Goal: Task Accomplishment & Management: Use online tool/utility

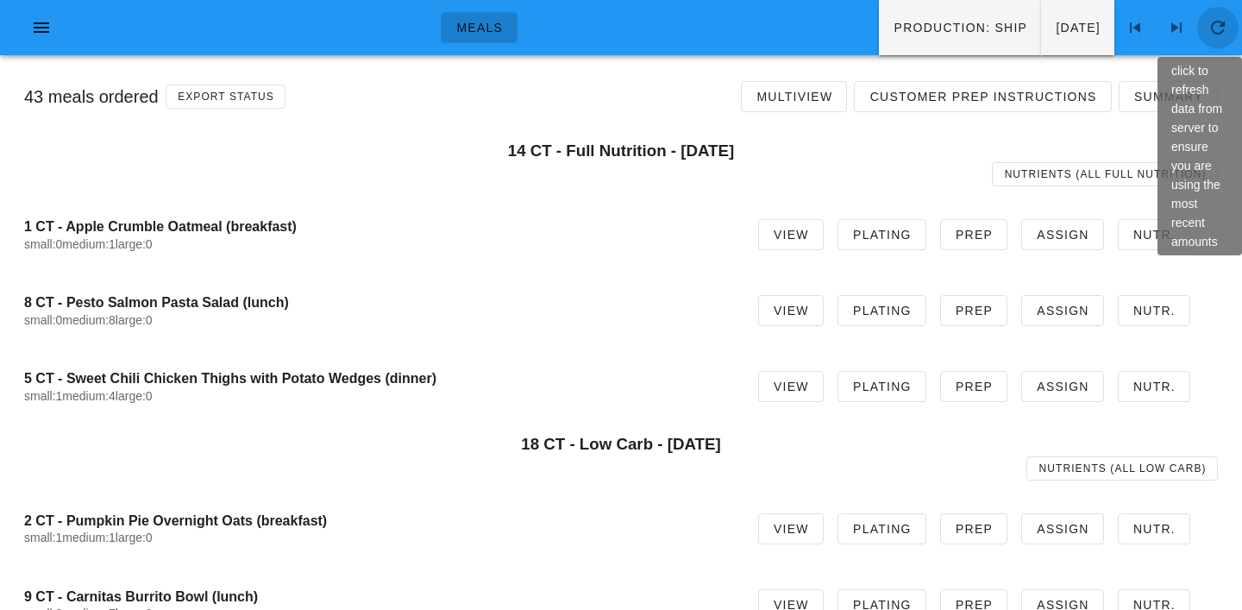
click at [1218, 28] on icon "button" at bounding box center [1217, 27] width 21 height 21
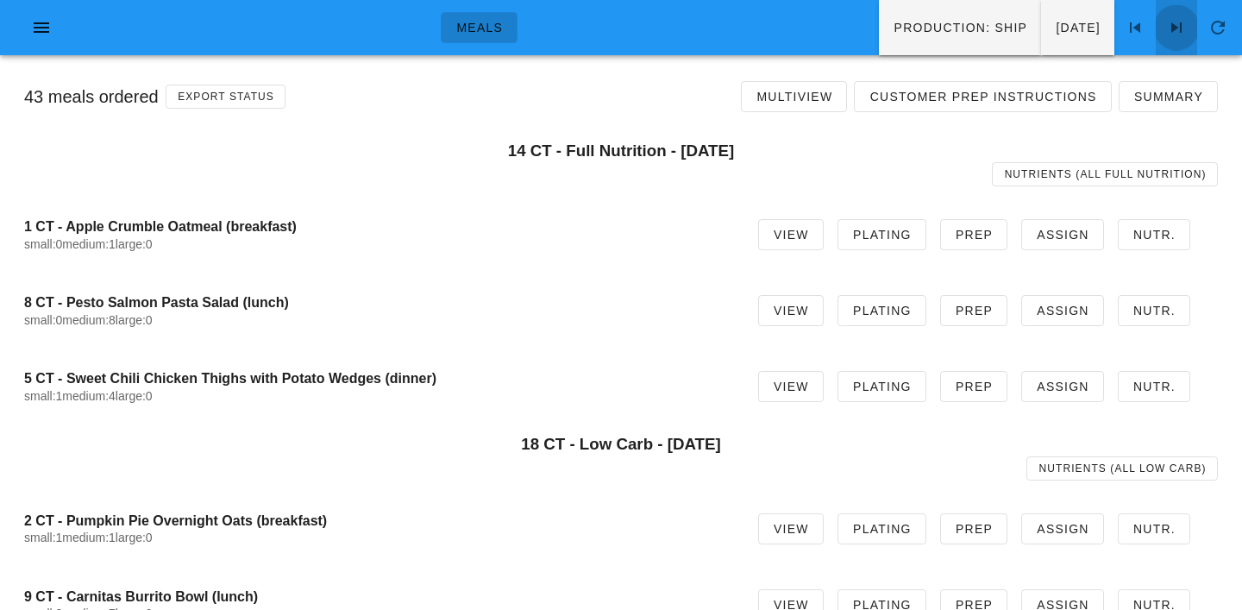
click at [1181, 28] on icon at bounding box center [1176, 27] width 21 height 21
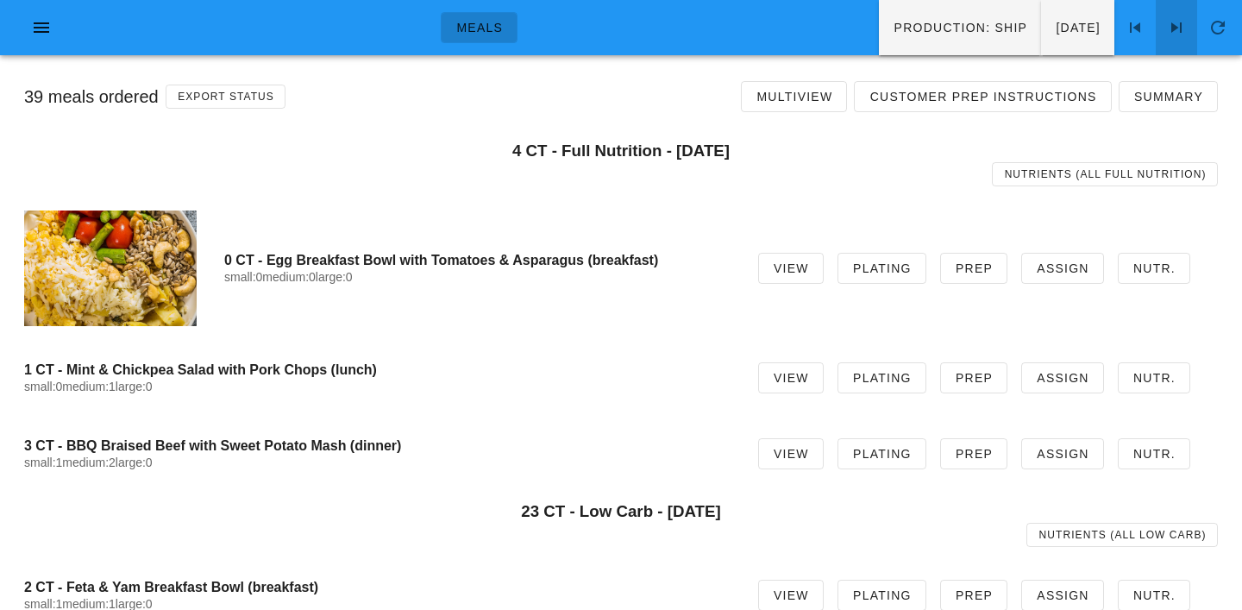
click at [1187, 14] on link at bounding box center [1176, 27] width 41 height 55
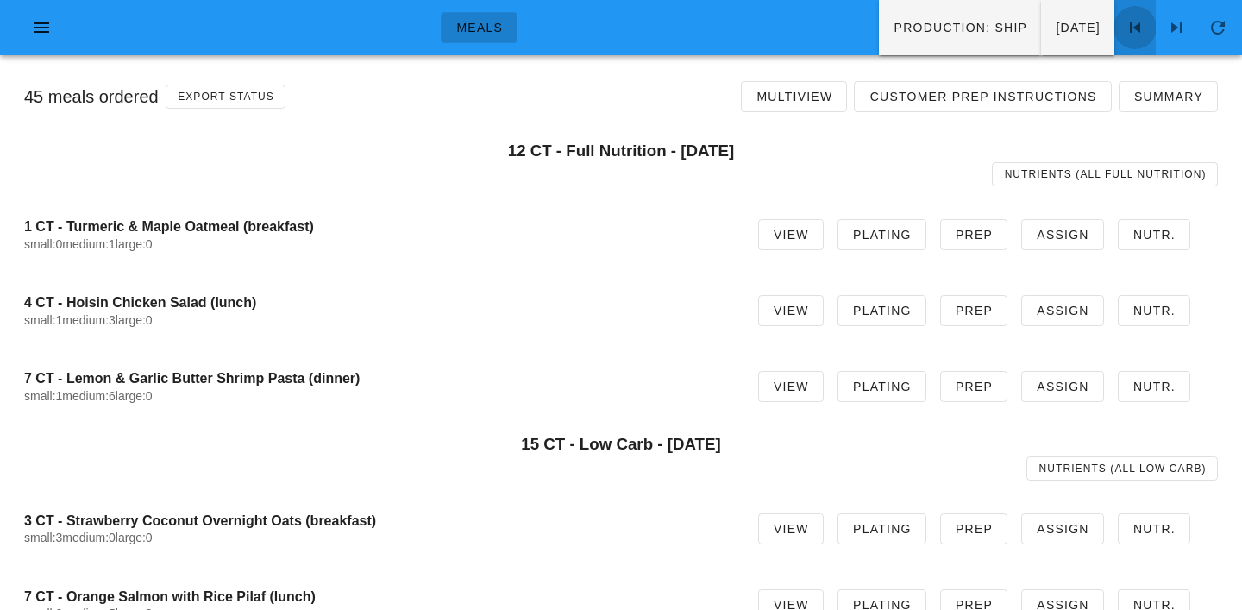
click at [1136, 24] on icon at bounding box center [1134, 27] width 21 height 21
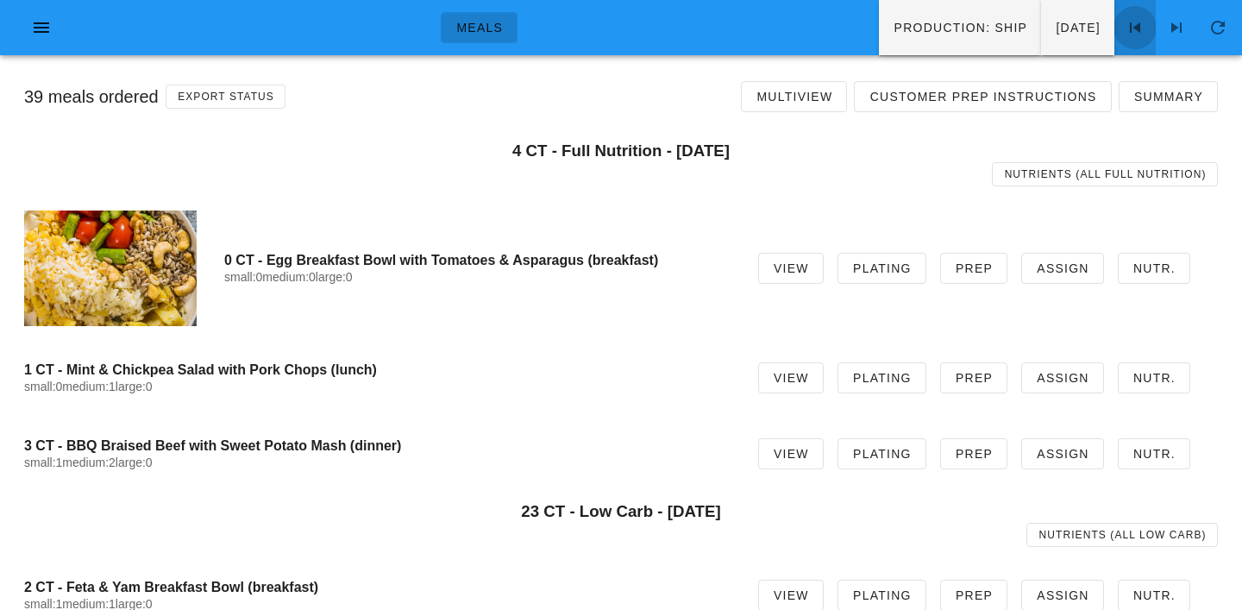
click at [1136, 24] on icon at bounding box center [1134, 27] width 21 height 21
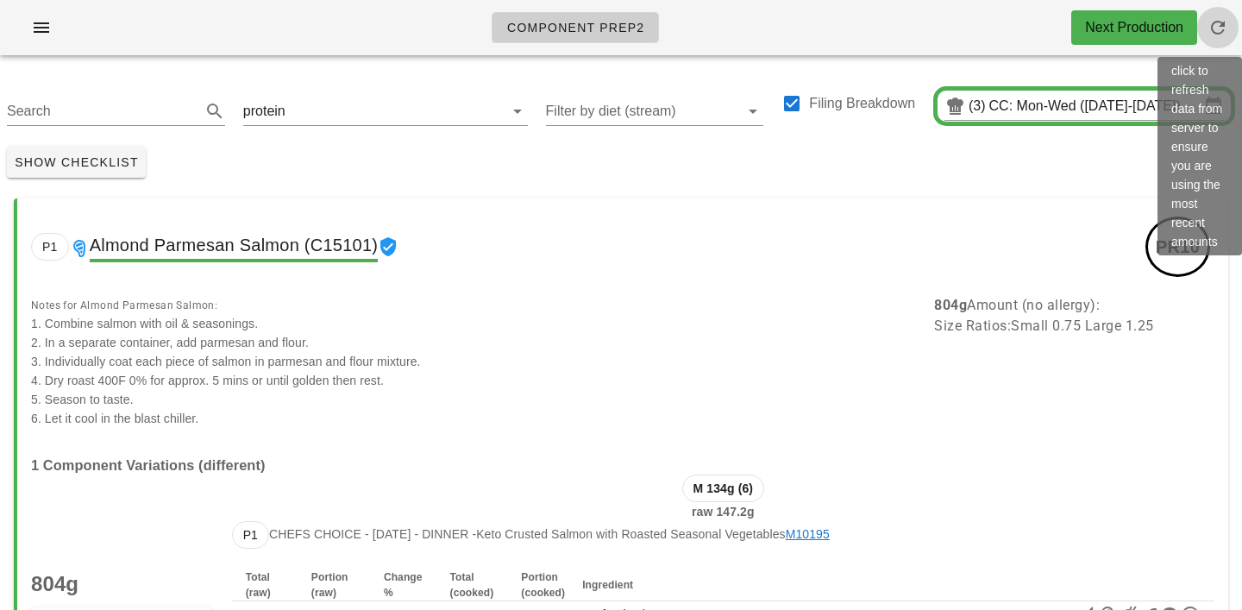
click at [1221, 27] on icon "button" at bounding box center [1217, 27] width 21 height 21
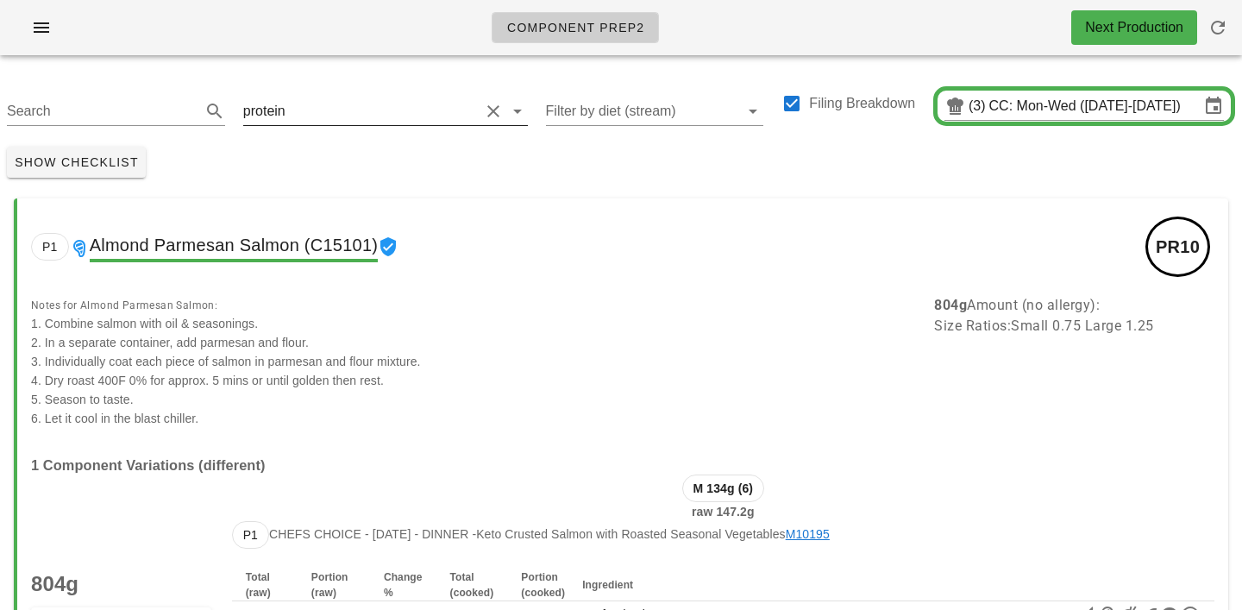
click at [307, 104] on input "text" at bounding box center [384, 111] width 191 height 28
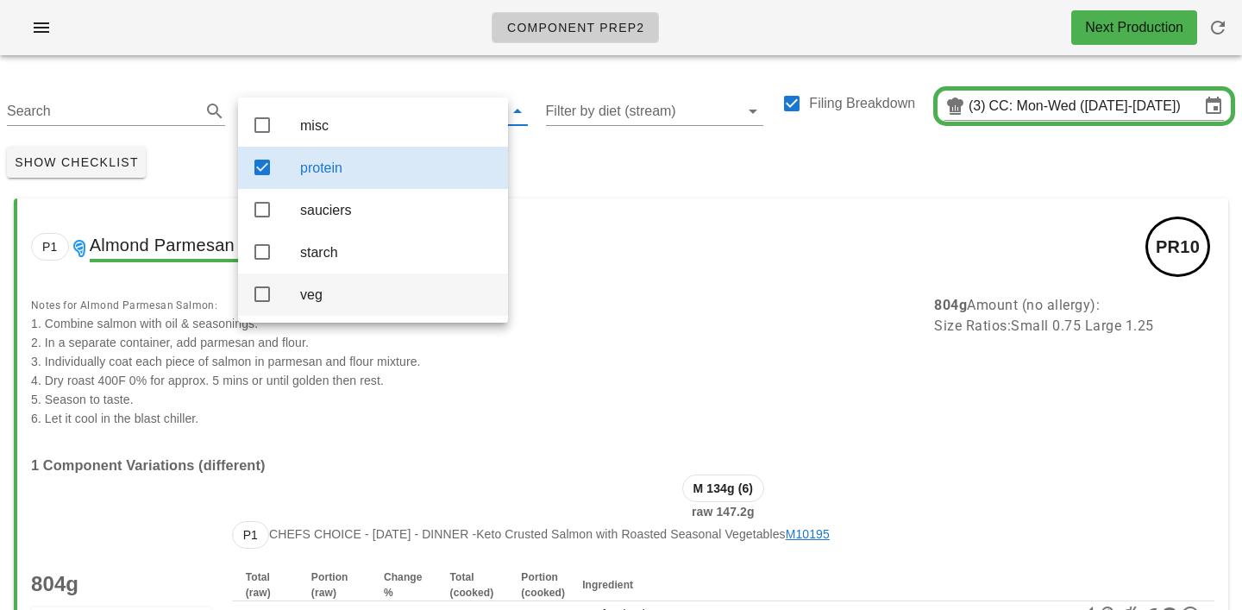
click at [318, 300] on div "veg" at bounding box center [397, 294] width 194 height 16
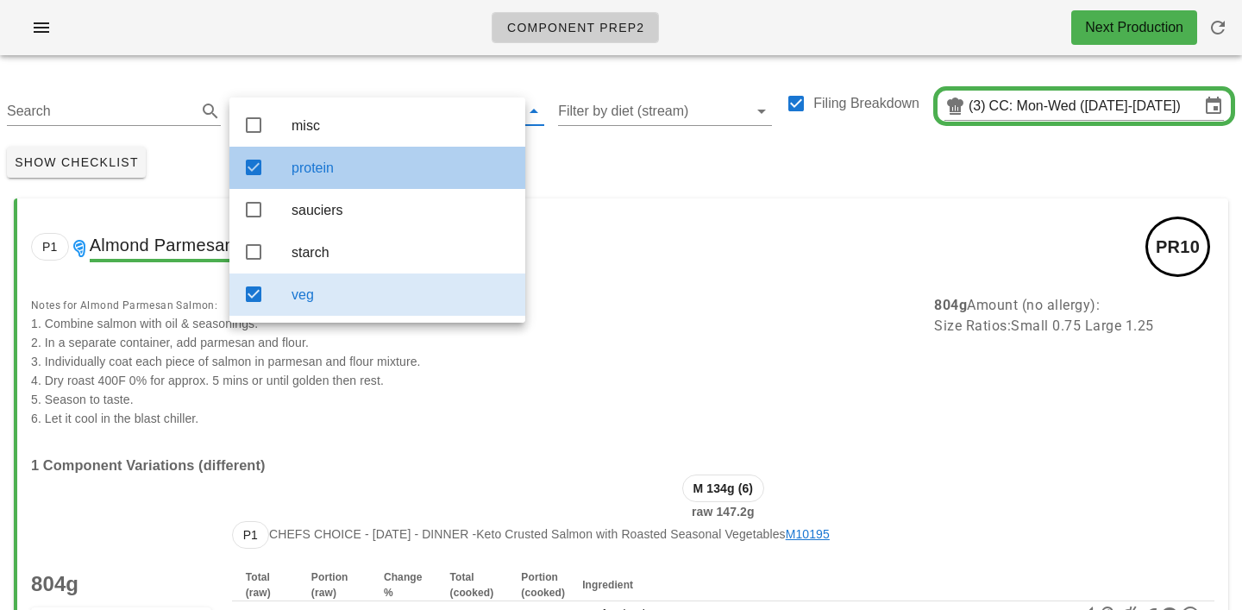
click at [321, 170] on div "protein" at bounding box center [401, 168] width 220 height 16
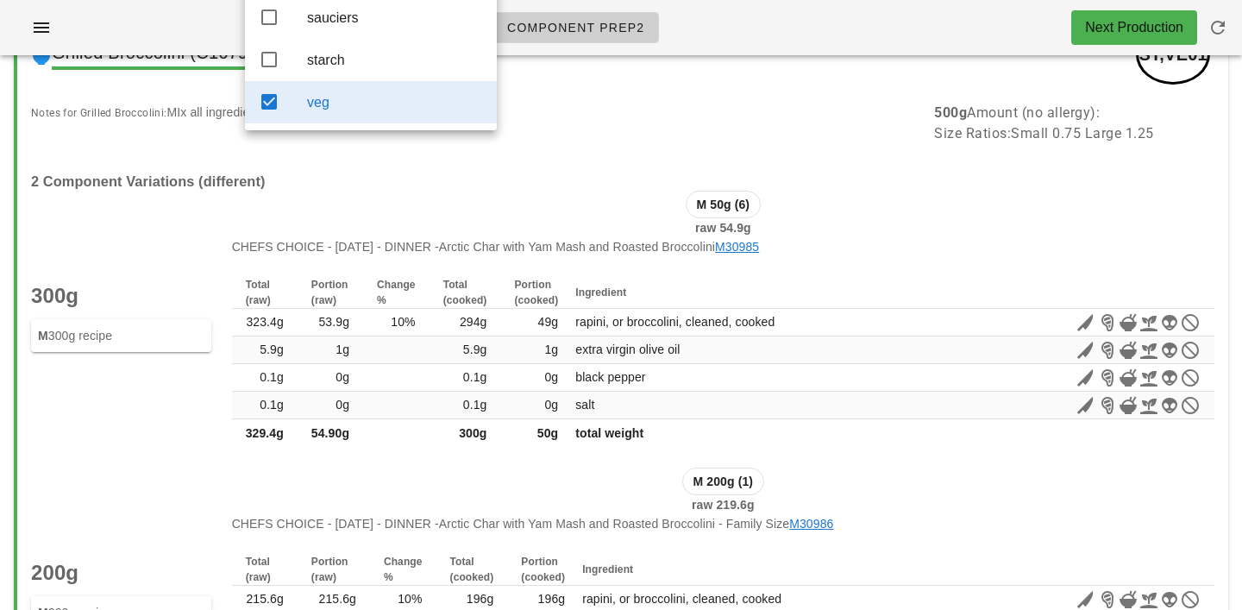
scroll to position [20, 0]
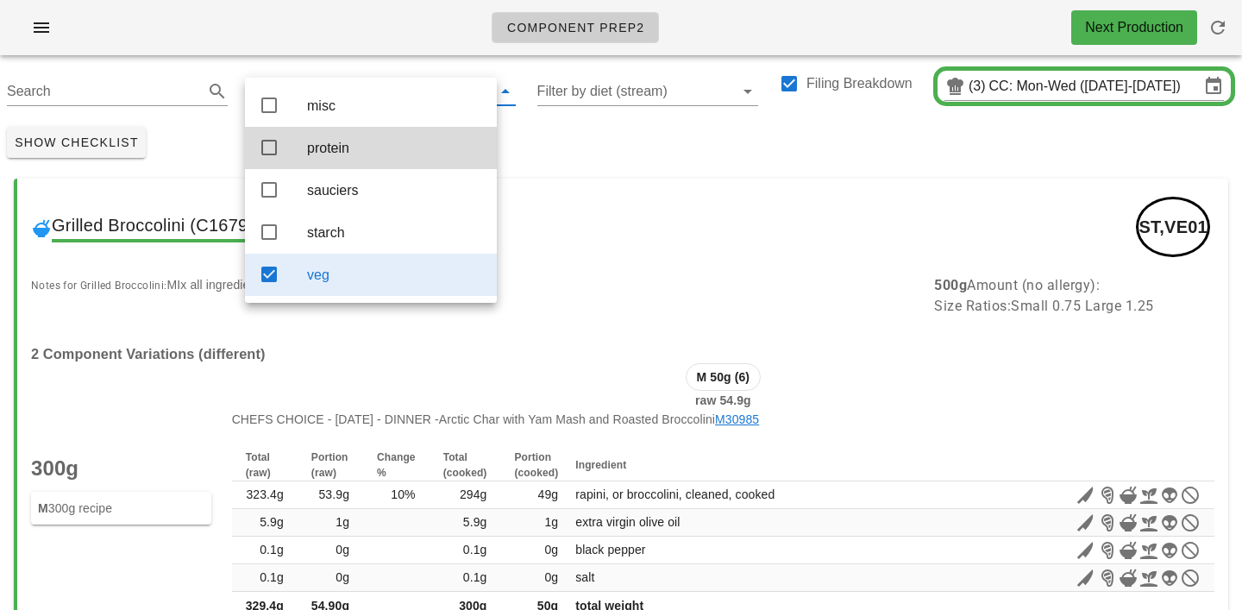
click at [606, 210] on div "Grilled Broccolini (C16790) ST,VE01" at bounding box center [622, 226] width 1211 height 97
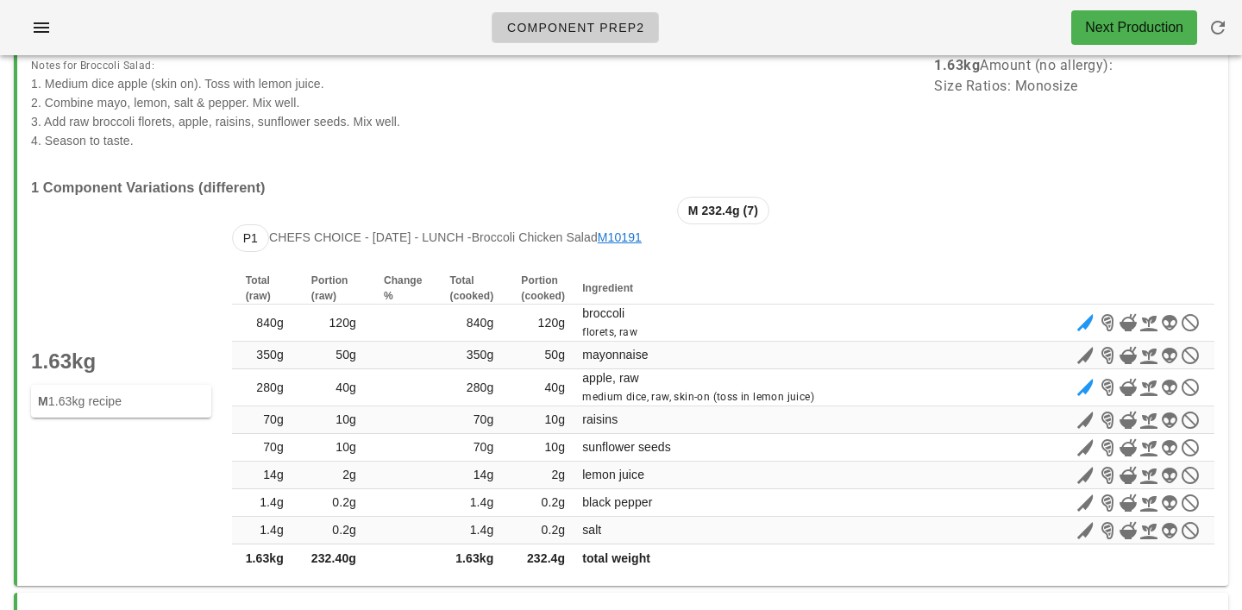
scroll to position [0, 0]
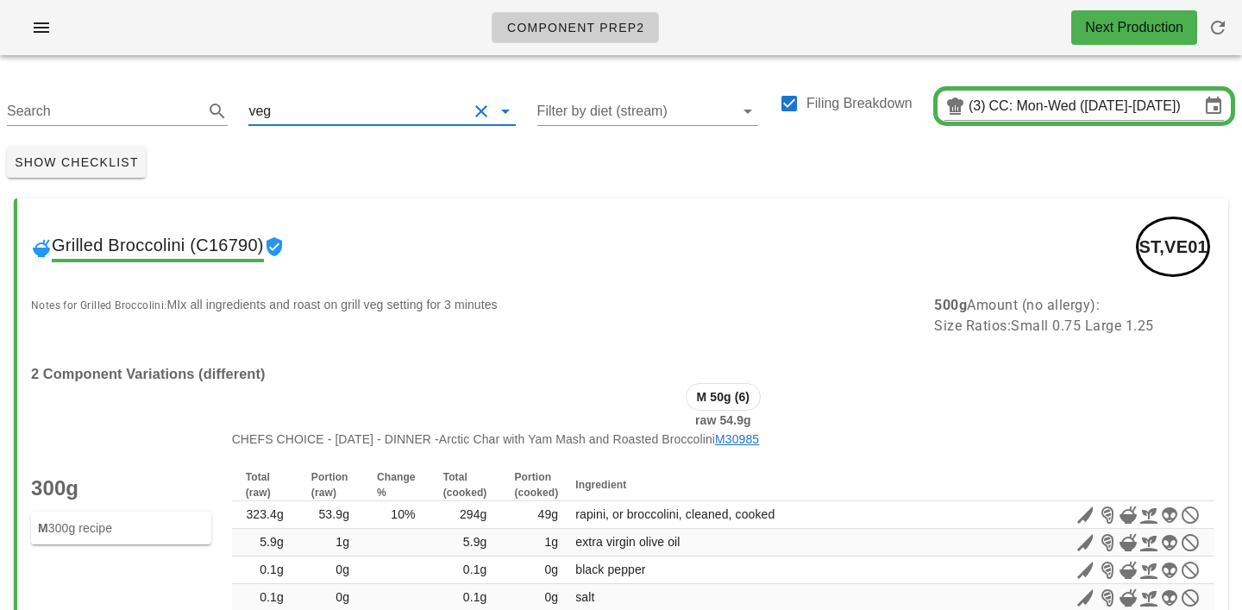
click at [287, 113] on input "text" at bounding box center [370, 111] width 193 height 28
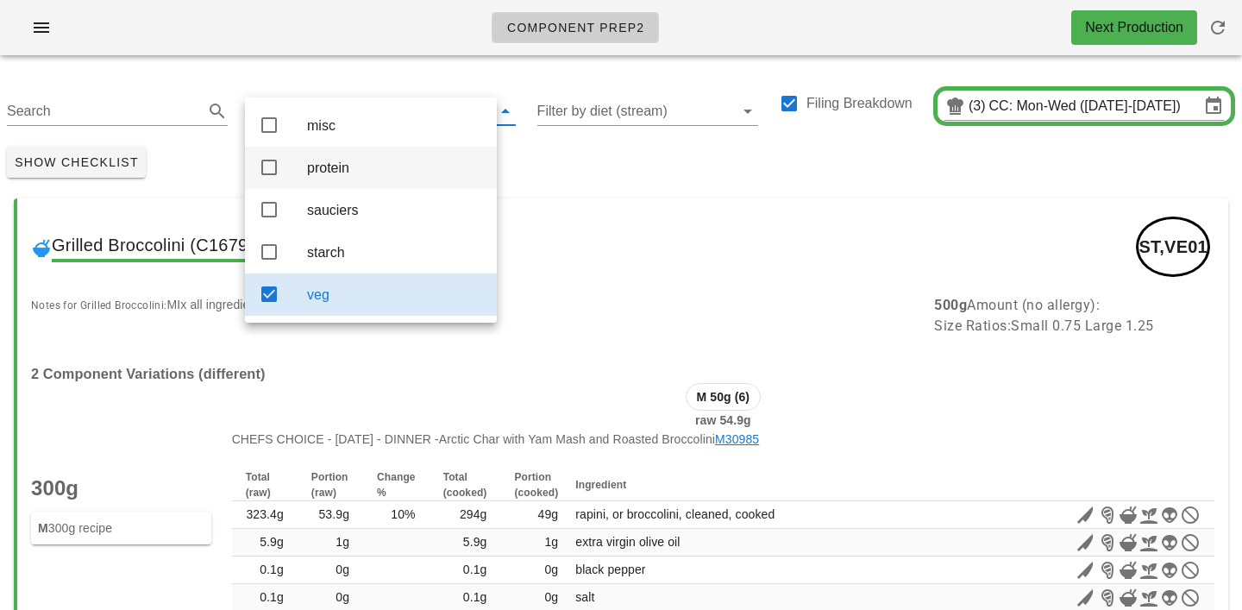
click at [310, 166] on div "protein" at bounding box center [395, 168] width 176 height 16
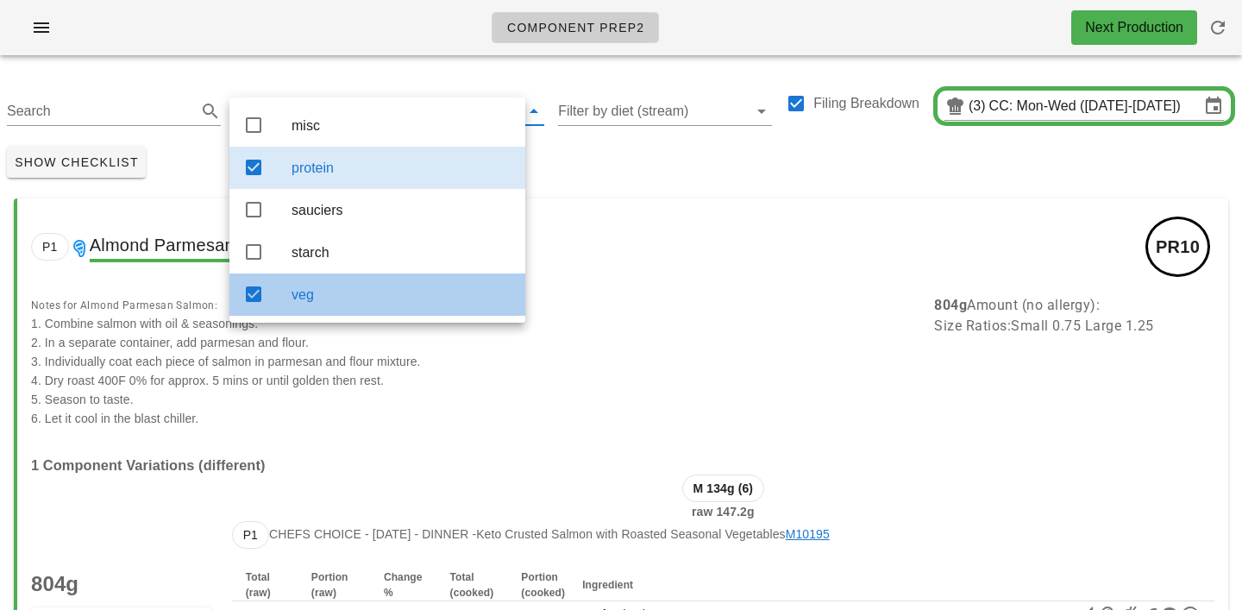
click at [363, 316] on div "veg" at bounding box center [377, 294] width 296 height 42
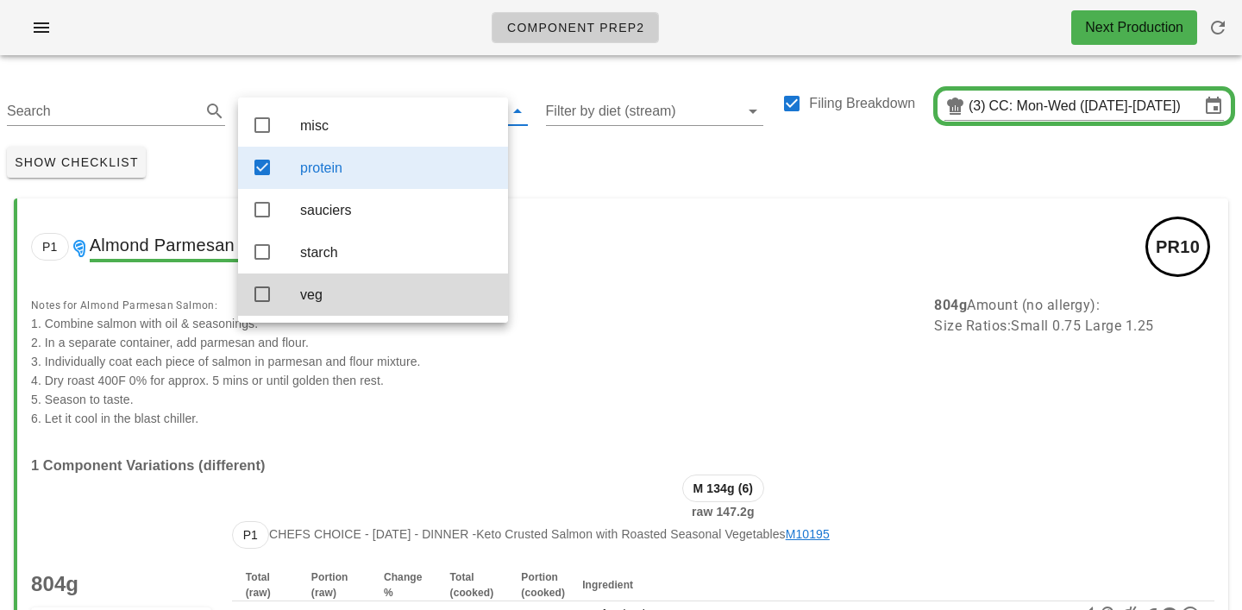
click at [554, 177] on div "Show Checklist" at bounding box center [621, 162] width 1242 height 45
